Goal: Transaction & Acquisition: Book appointment/travel/reservation

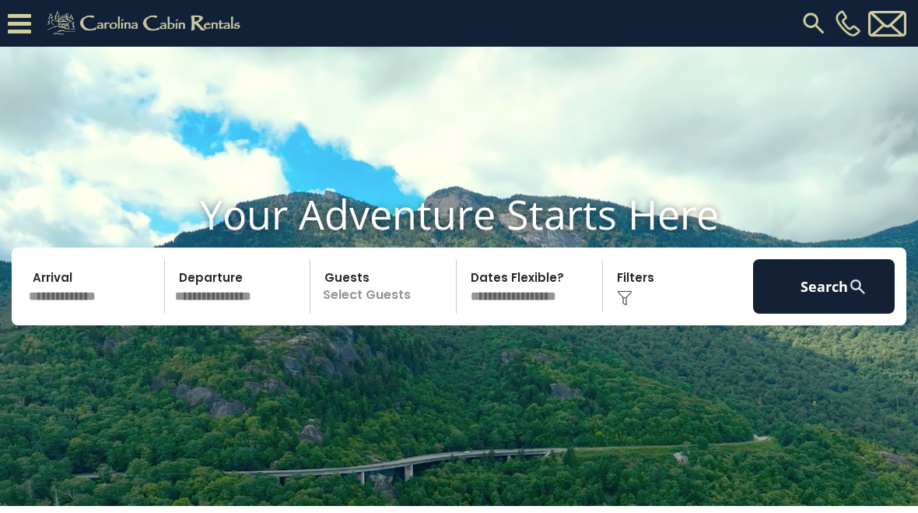
click at [88, 313] on input "text" at bounding box center [94, 286] width 142 height 54
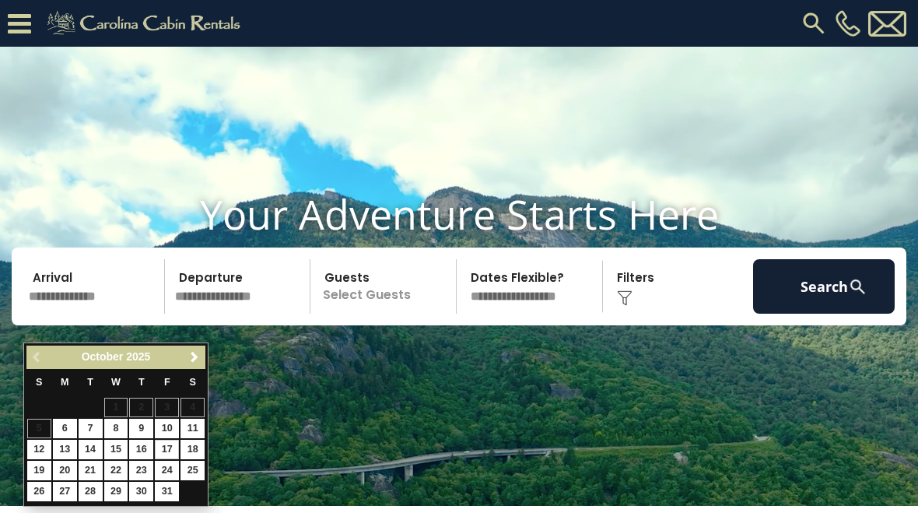
click at [177, 447] on link "17" at bounding box center [167, 448] width 24 height 19
type input "********"
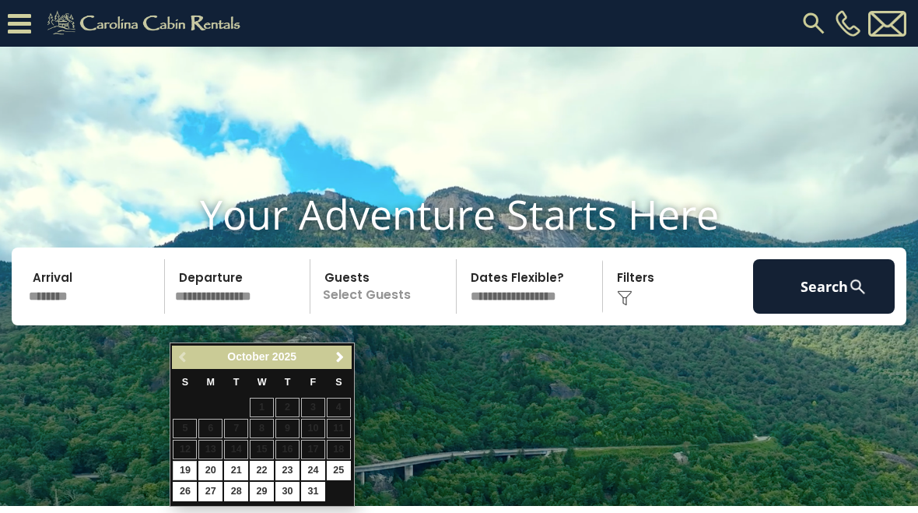
click at [190, 470] on link "19" at bounding box center [185, 469] width 24 height 19
type input "********"
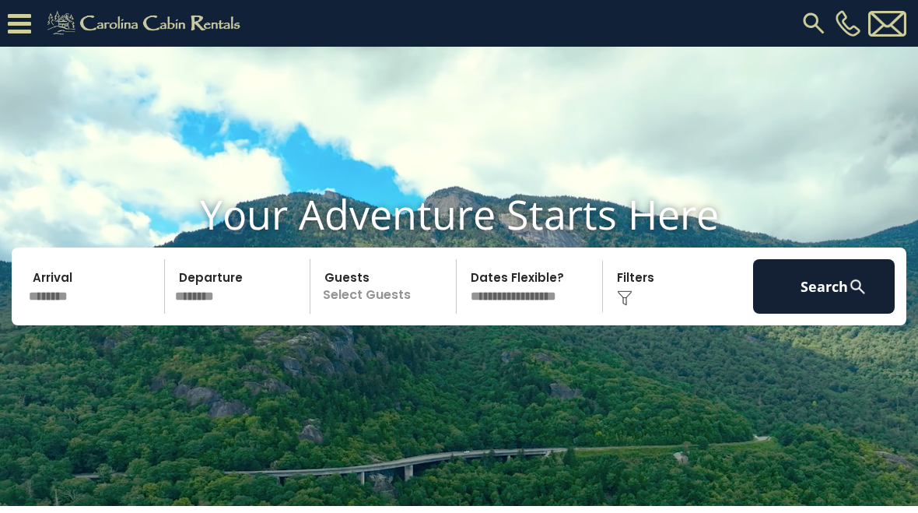
click at [386, 313] on p "Select Guests" at bounding box center [385, 286] width 141 height 54
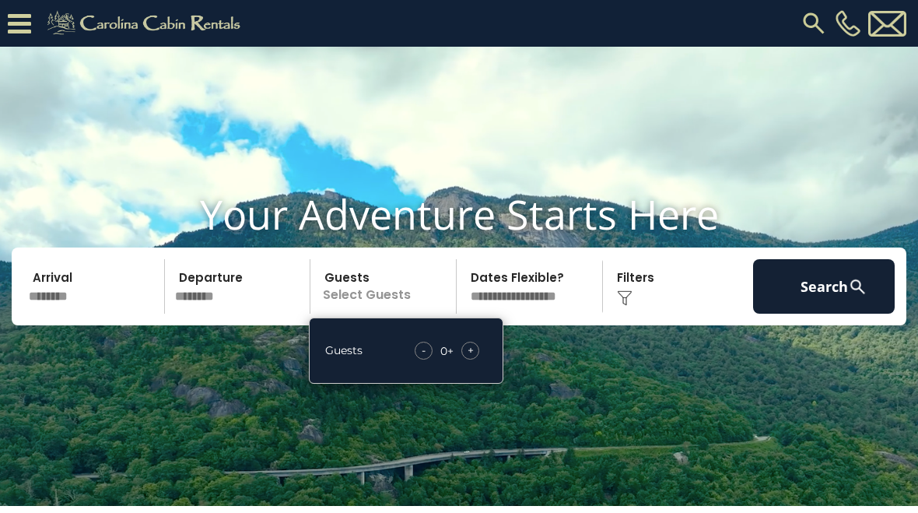
click at [478, 359] on div "+" at bounding box center [470, 350] width 18 height 18
click at [486, 359] on div "- 1 + +" at bounding box center [448, 350] width 77 height 18
click at [478, 359] on div "+" at bounding box center [470, 350] width 18 height 18
click at [488, 376] on div "Guests - 2 + +" at bounding box center [406, 350] width 194 height 66
click at [486, 359] on div "- 2 + +" at bounding box center [447, 350] width 79 height 18
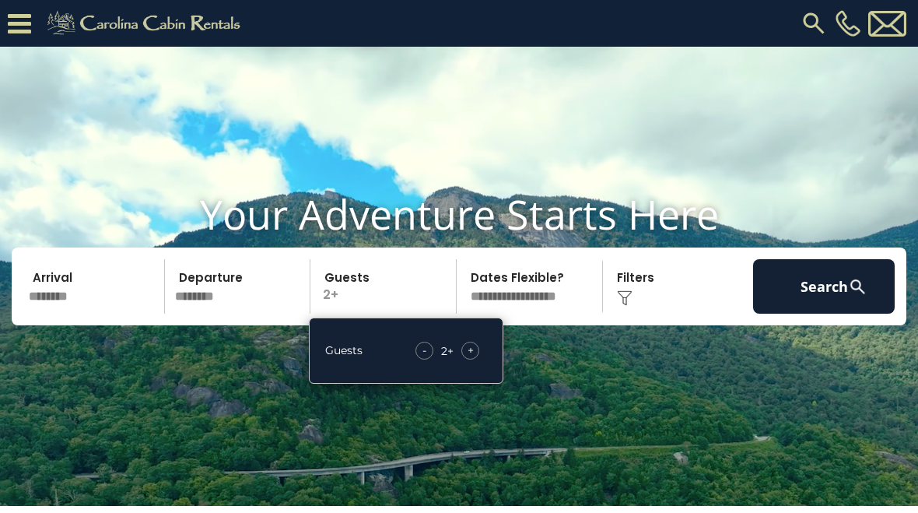
click at [477, 359] on div "+" at bounding box center [470, 350] width 18 height 18
click at [478, 359] on div "+" at bounding box center [470, 350] width 18 height 18
click at [479, 359] on div "+" at bounding box center [470, 350] width 18 height 18
click at [486, 359] on div "- 5 + +" at bounding box center [447, 350] width 79 height 18
click at [478, 359] on div "+" at bounding box center [470, 350] width 18 height 18
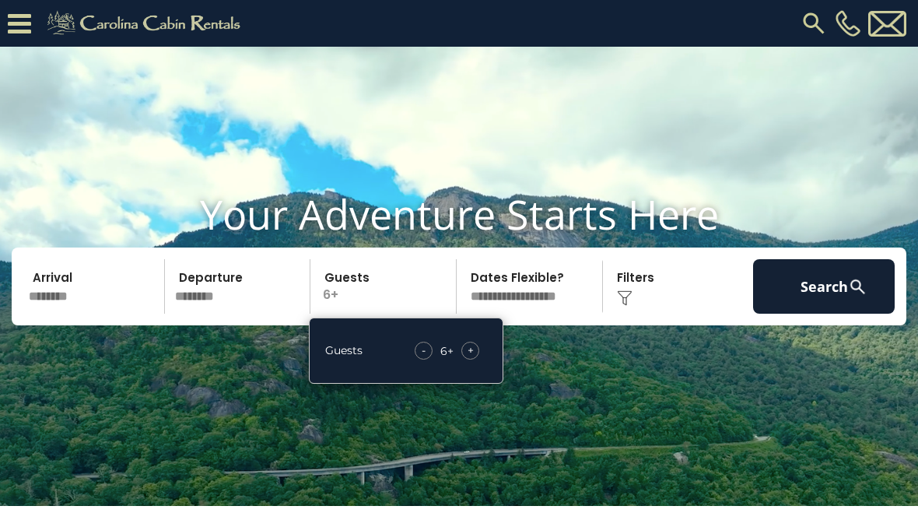
click at [483, 359] on div "- 6 + +" at bounding box center [447, 350] width 80 height 18
click at [477, 359] on div "+" at bounding box center [470, 350] width 18 height 18
click at [831, 313] on button "Search" at bounding box center [824, 286] width 142 height 54
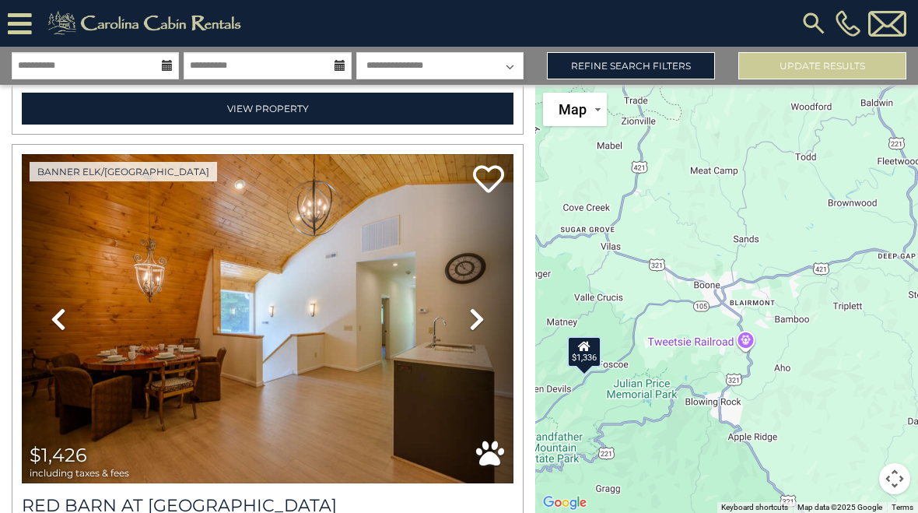
scroll to position [2324, 0]
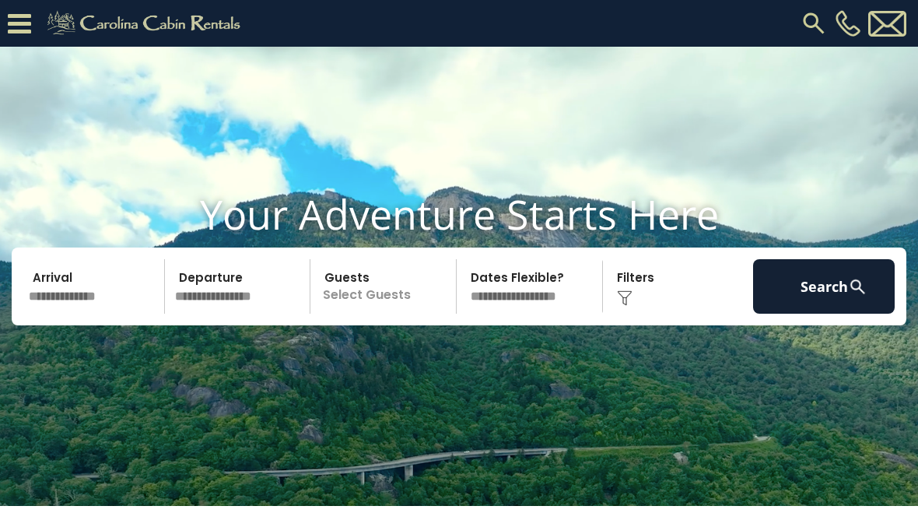
click at [70, 313] on input "text" at bounding box center [94, 286] width 142 height 54
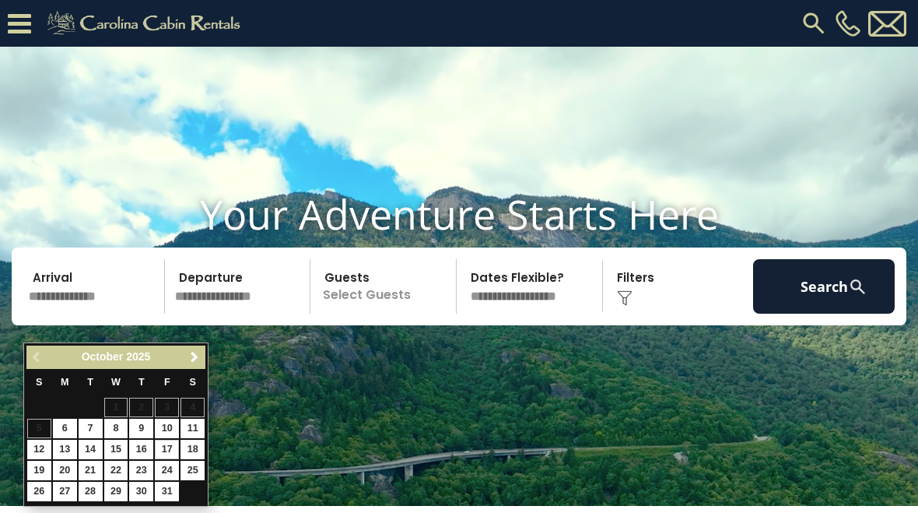
click at [162, 443] on link "17" at bounding box center [167, 448] width 24 height 19
type input "********"
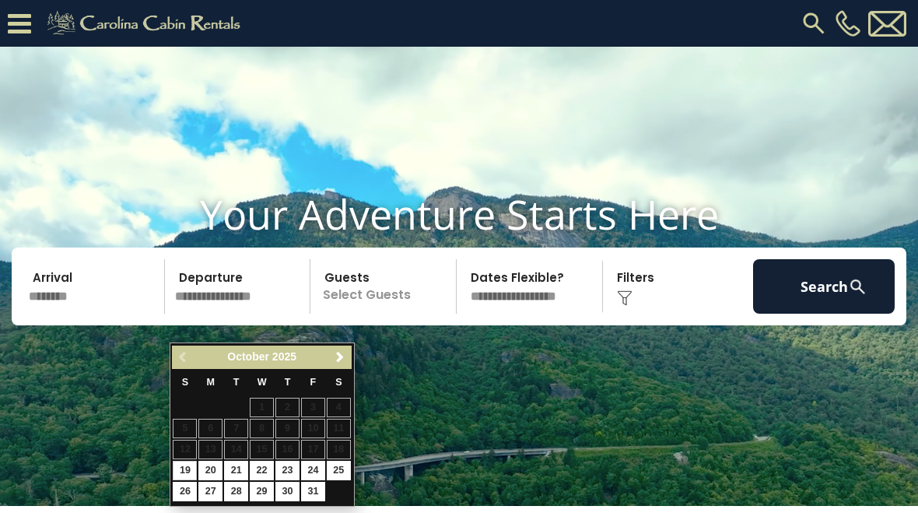
click at [177, 464] on link "19" at bounding box center [185, 469] width 24 height 19
type input "********"
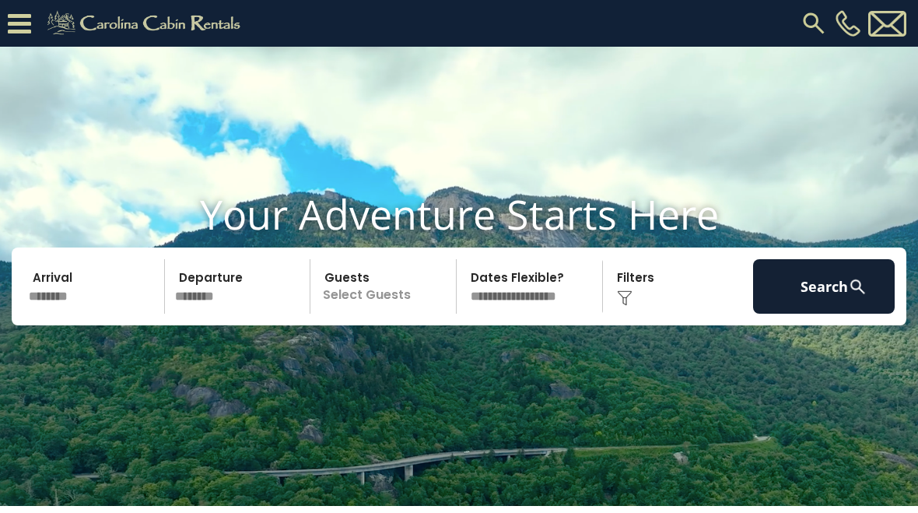
click at [390, 313] on p "Select Guests" at bounding box center [385, 286] width 141 height 54
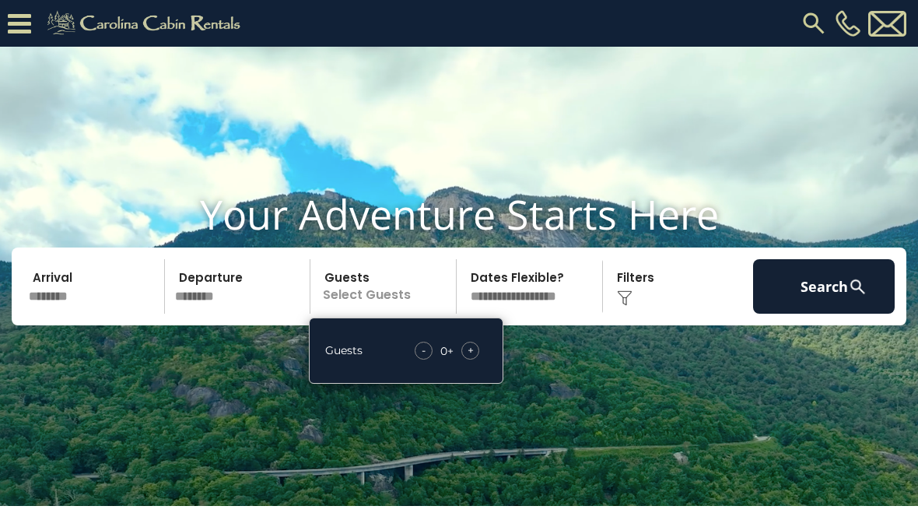
click at [476, 359] on div "+" at bounding box center [470, 350] width 18 height 18
click at [478, 359] on div "+" at bounding box center [470, 350] width 18 height 18
click at [485, 359] on div "- 2 + +" at bounding box center [447, 350] width 79 height 18
click at [477, 359] on div "+" at bounding box center [470, 350] width 18 height 18
click at [478, 359] on div "+" at bounding box center [470, 350] width 18 height 18
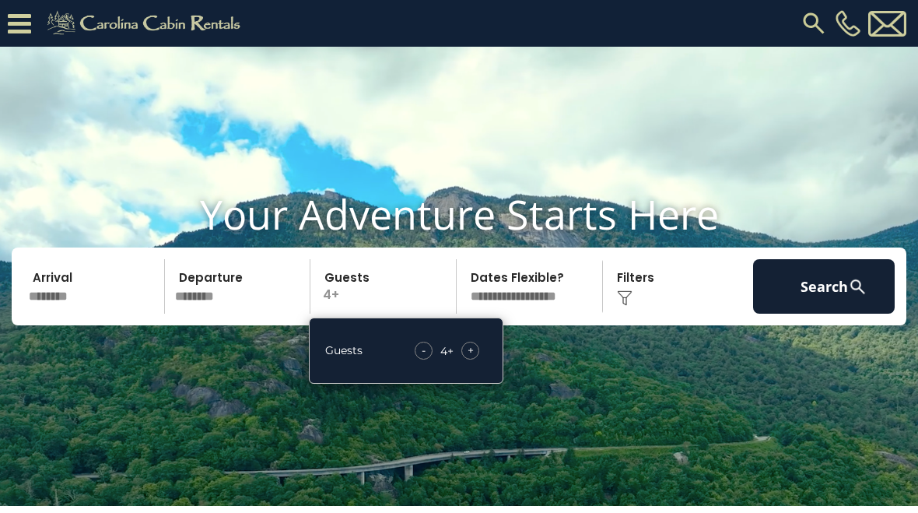
click at [478, 359] on div "+" at bounding box center [470, 350] width 18 height 18
click at [479, 359] on div "+" at bounding box center [470, 350] width 18 height 18
click at [862, 296] on img at bounding box center [857, 286] width 19 height 19
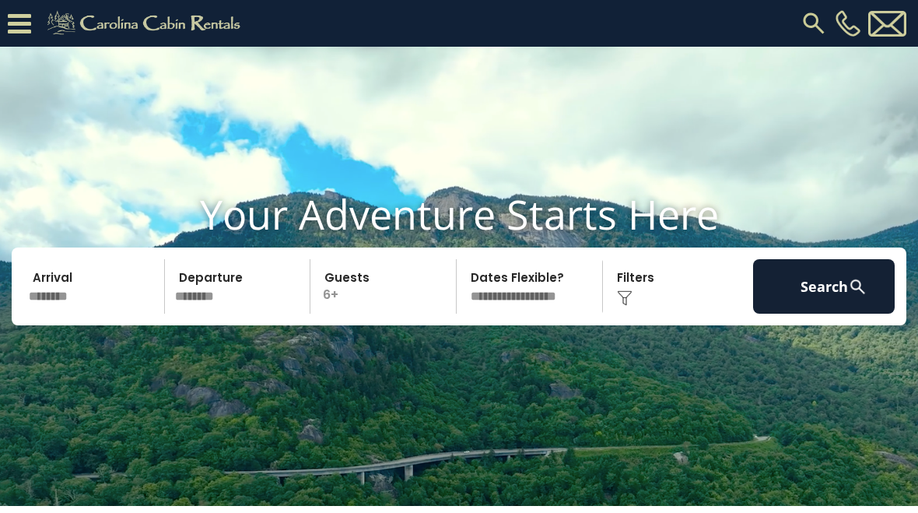
click at [842, 313] on button "Search" at bounding box center [824, 286] width 142 height 54
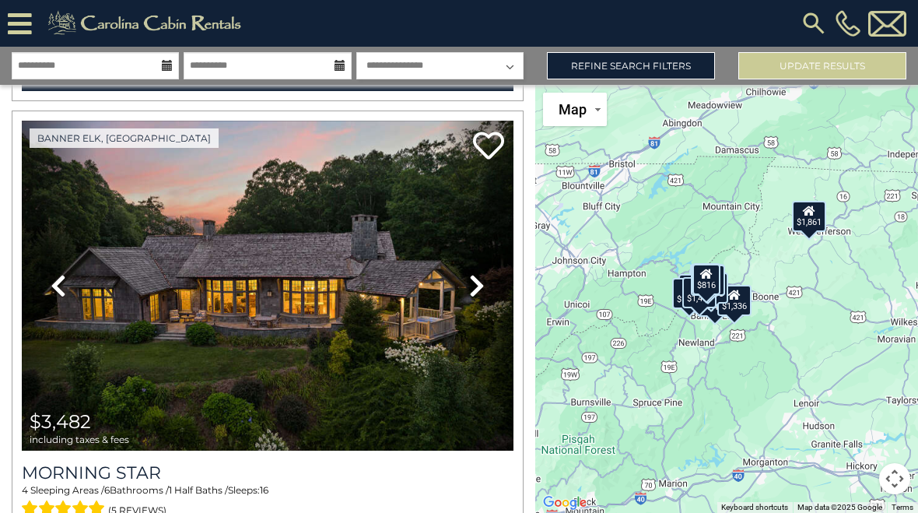
scroll to position [491, 0]
